Goal: Check status: Check status

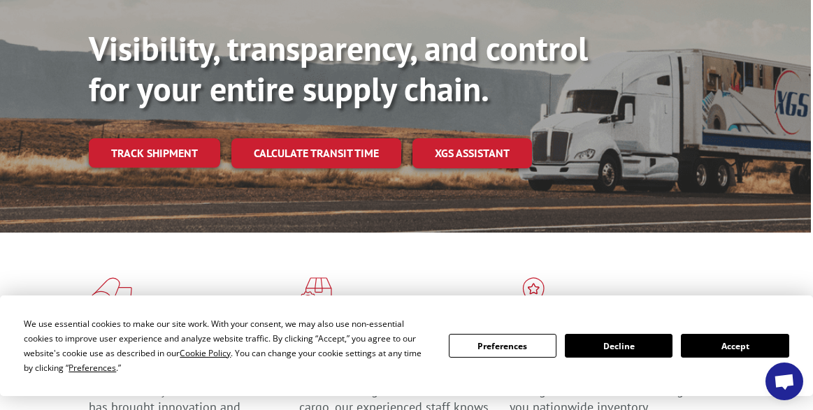
scroll to position [162, 2]
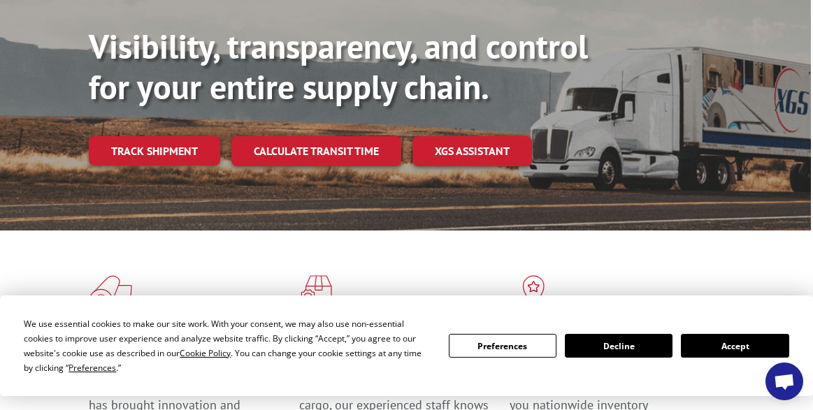
click at [717, 346] on button "Accept" at bounding box center [735, 346] width 108 height 24
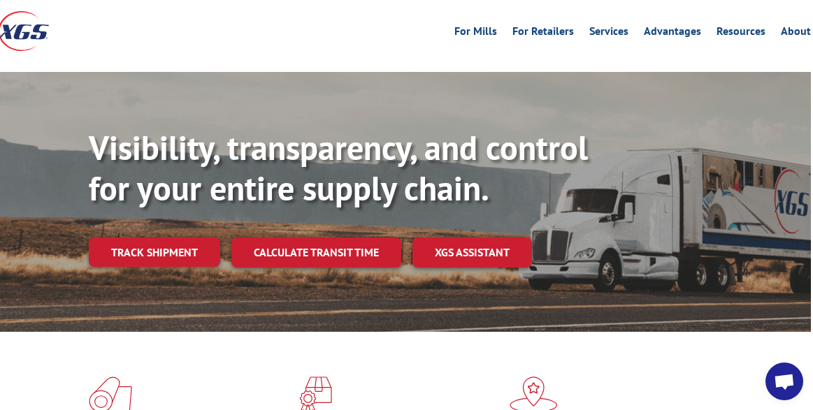
scroll to position [10, 2]
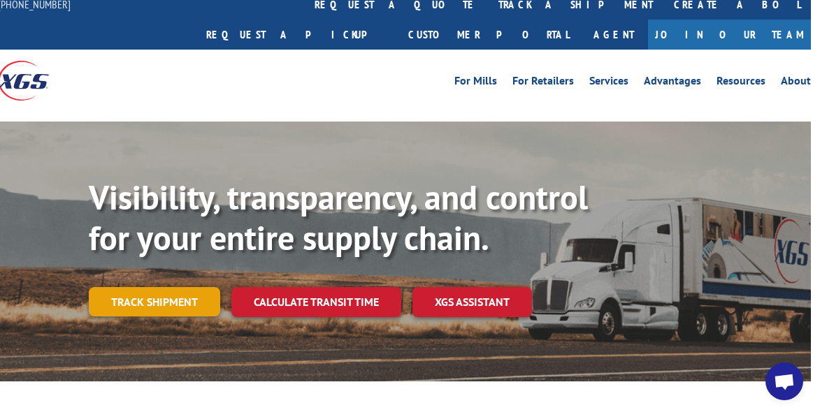
click at [159, 287] on link "Track shipment" at bounding box center [154, 301] width 131 height 29
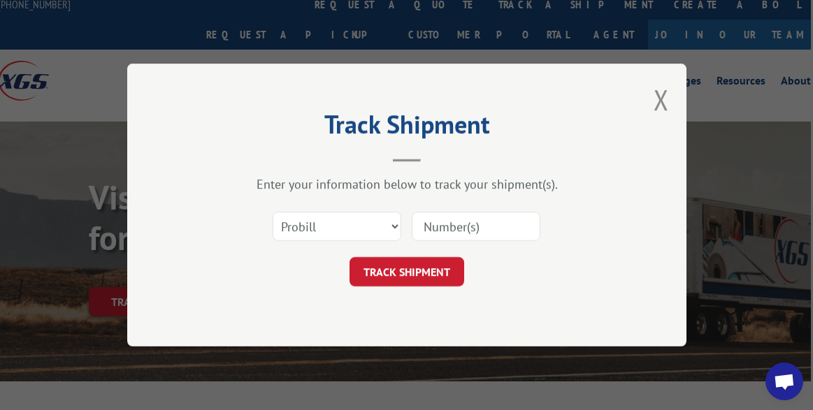
click at [447, 222] on input at bounding box center [476, 226] width 129 height 29
click at [451, 234] on input at bounding box center [476, 226] width 129 height 29
paste input "17402669"
type input "17402669"
click button "TRACK SHIPMENT" at bounding box center [407, 271] width 115 height 29
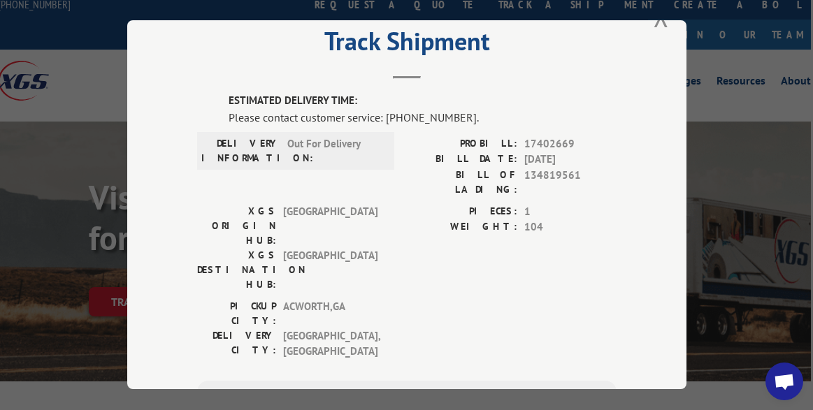
scroll to position [44, 0]
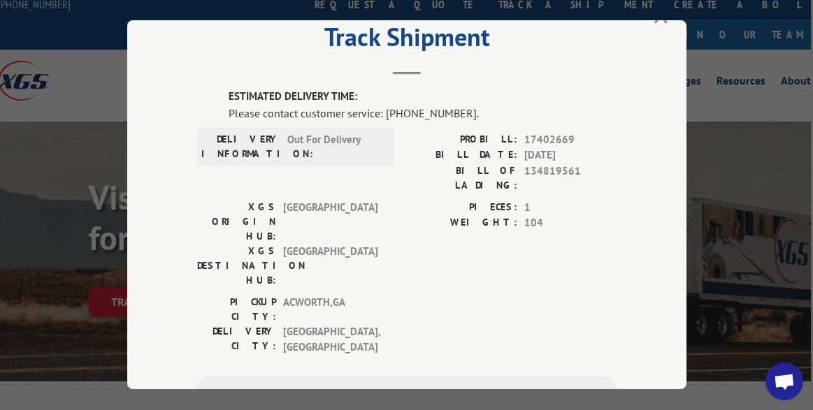
click at [495, 175] on label "BILL OF LADING:" at bounding box center [462, 178] width 110 height 29
